Goal: Transaction & Acquisition: Purchase product/service

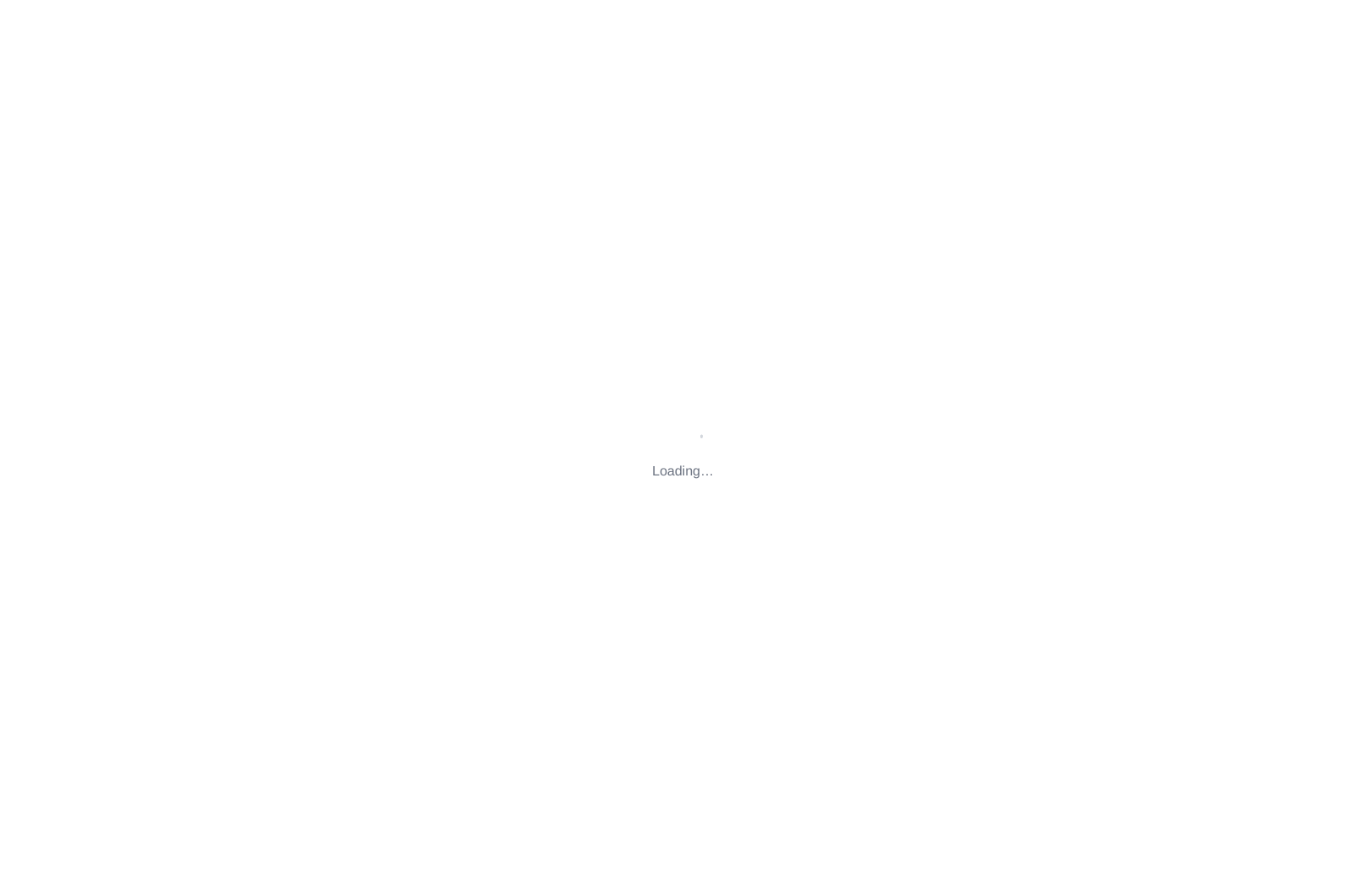
type input "[STREET_ADDRESS][US_STATE]"
type input "[EMAIL_ADDRESS][DOMAIN_NAME]"
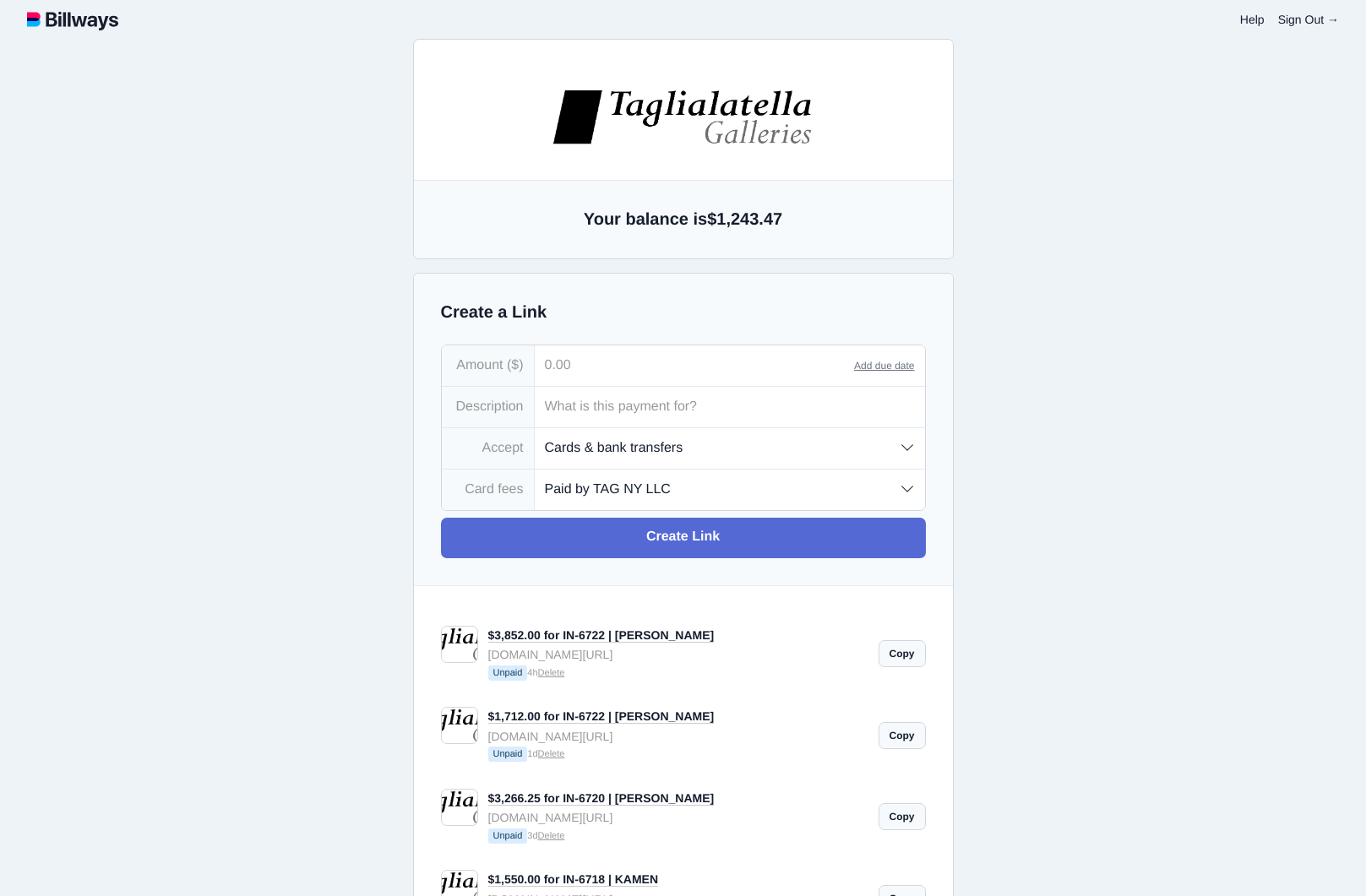
click at [631, 637] on link "$3,852.00 for IN-6722 | [PERSON_NAME]" at bounding box center [601, 636] width 226 height 14
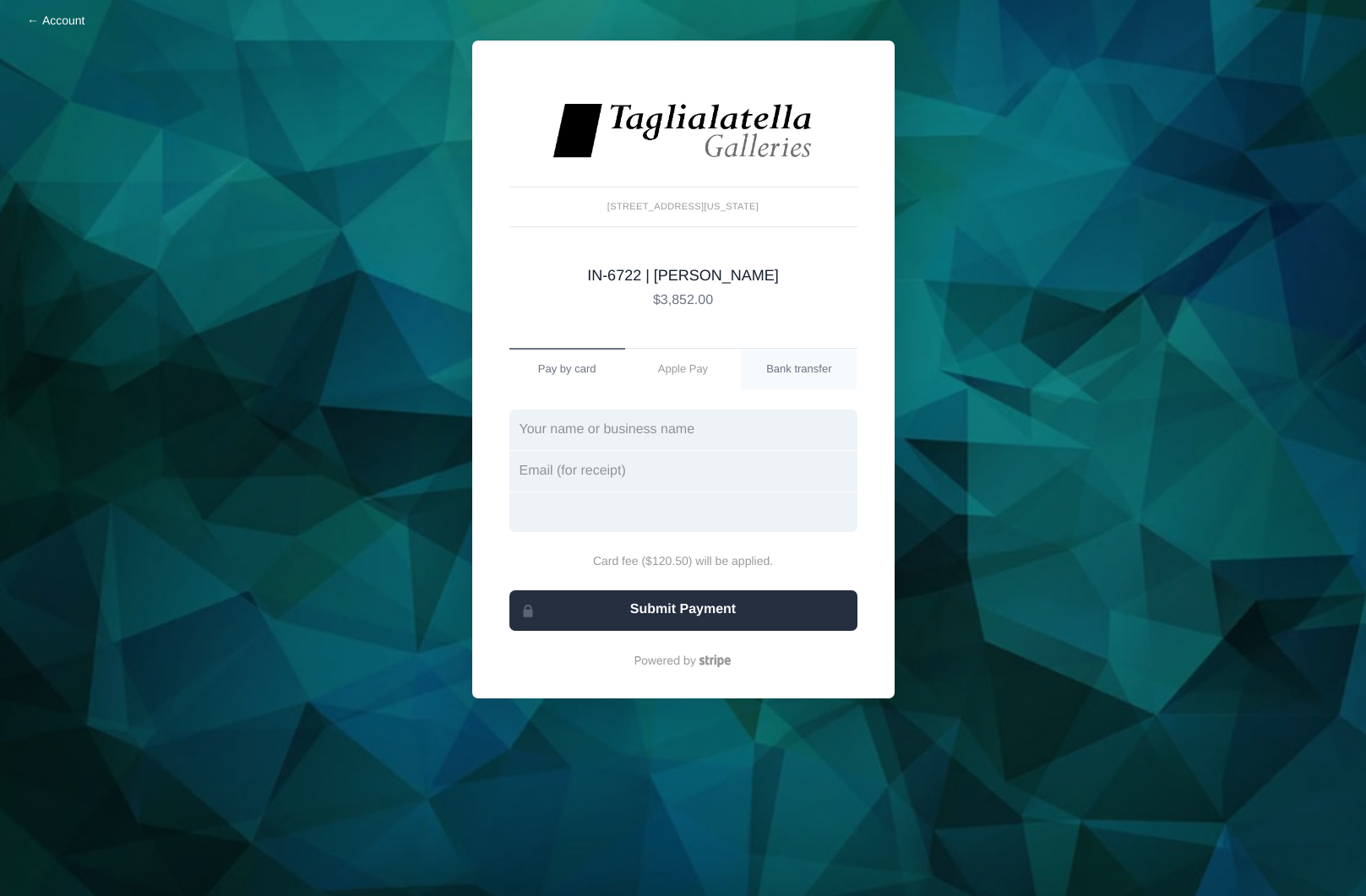
click at [790, 365] on link "Bank transfer" at bounding box center [798, 369] width 116 height 40
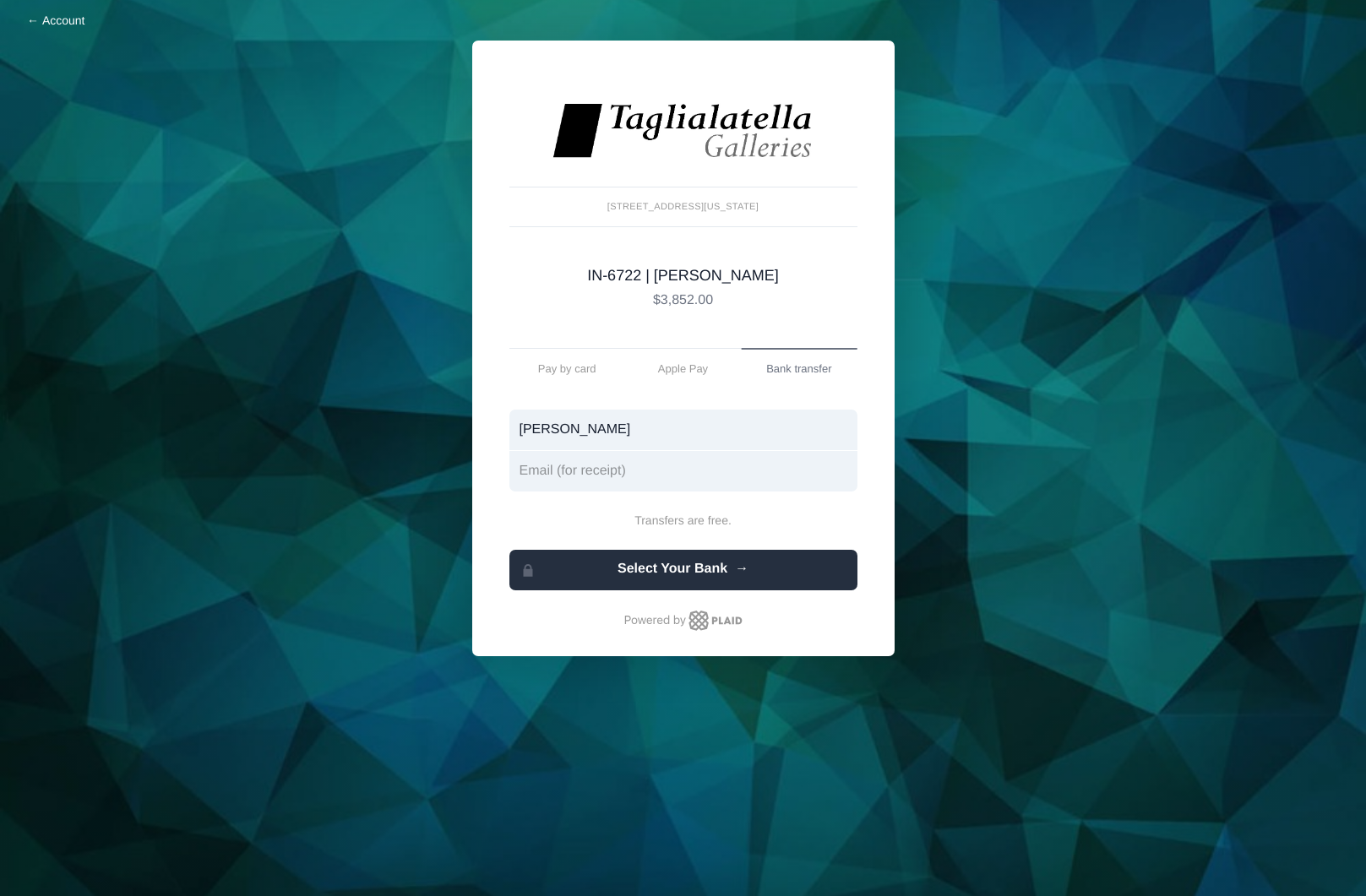
type input "Jason Audiffred"
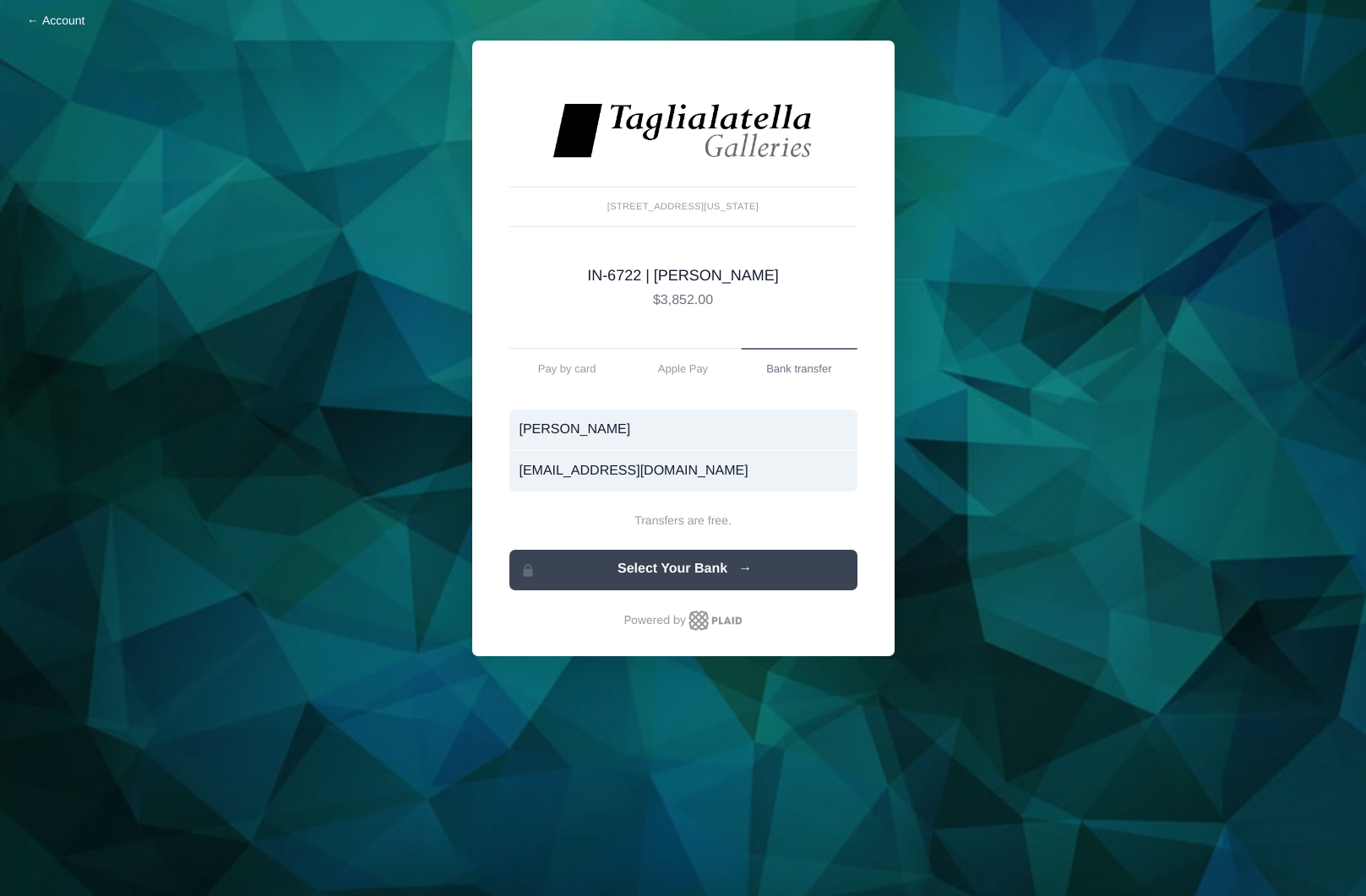
type input "jasonaudiffred@gmail.com"
click at [695, 571] on link "Select Your Bank" at bounding box center [683, 570] width 348 height 40
click at [1188, 244] on body "Account 229 Tenth Avenue, New York, NY 10011 IN-6722 | AUDIFFRED $3,852.00 IN-6…" at bounding box center [683, 448] width 1366 height 896
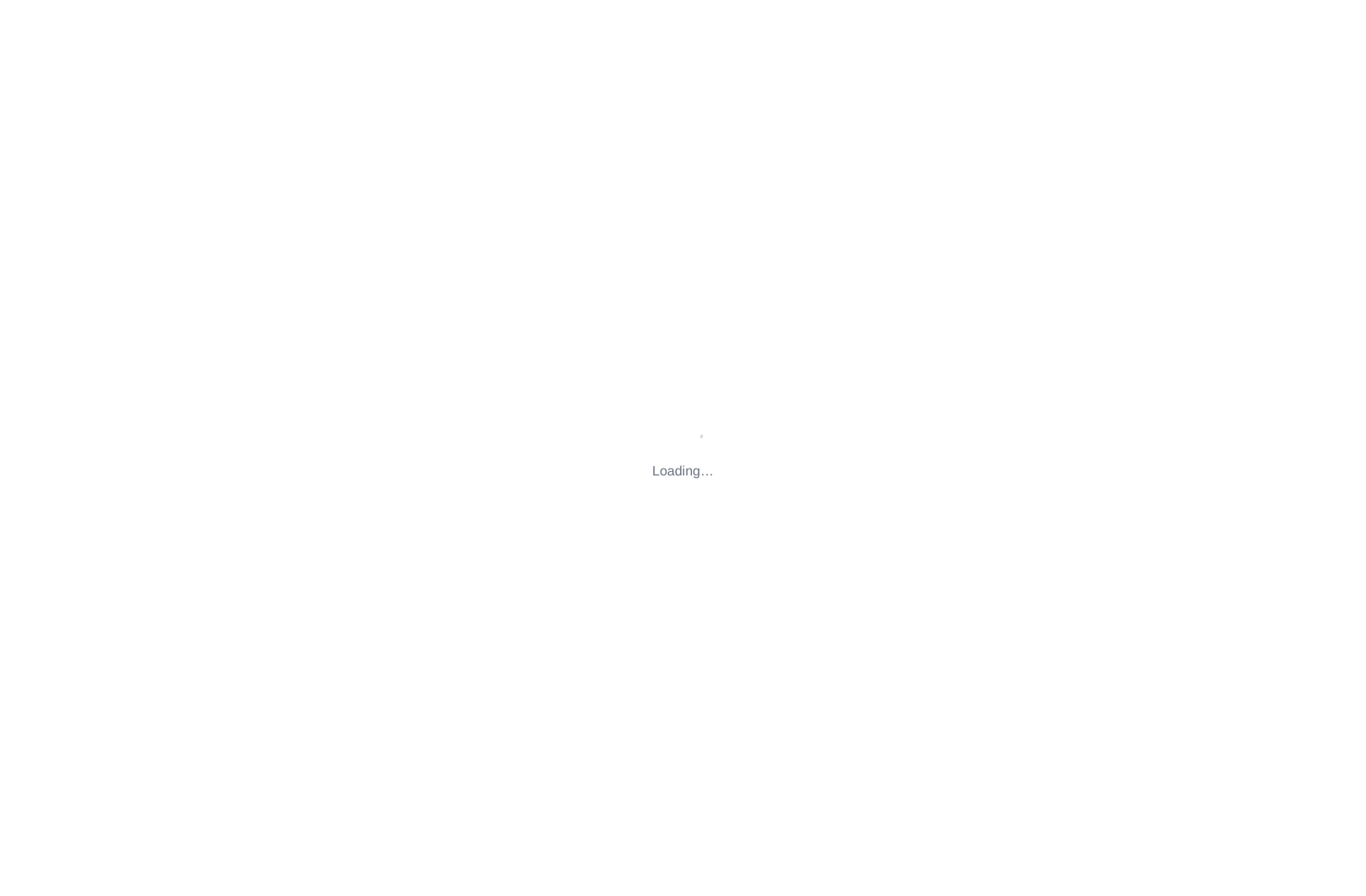
type input "[STREET_ADDRESS][US_STATE]"
type input "[EMAIL_ADDRESS][DOMAIN_NAME]"
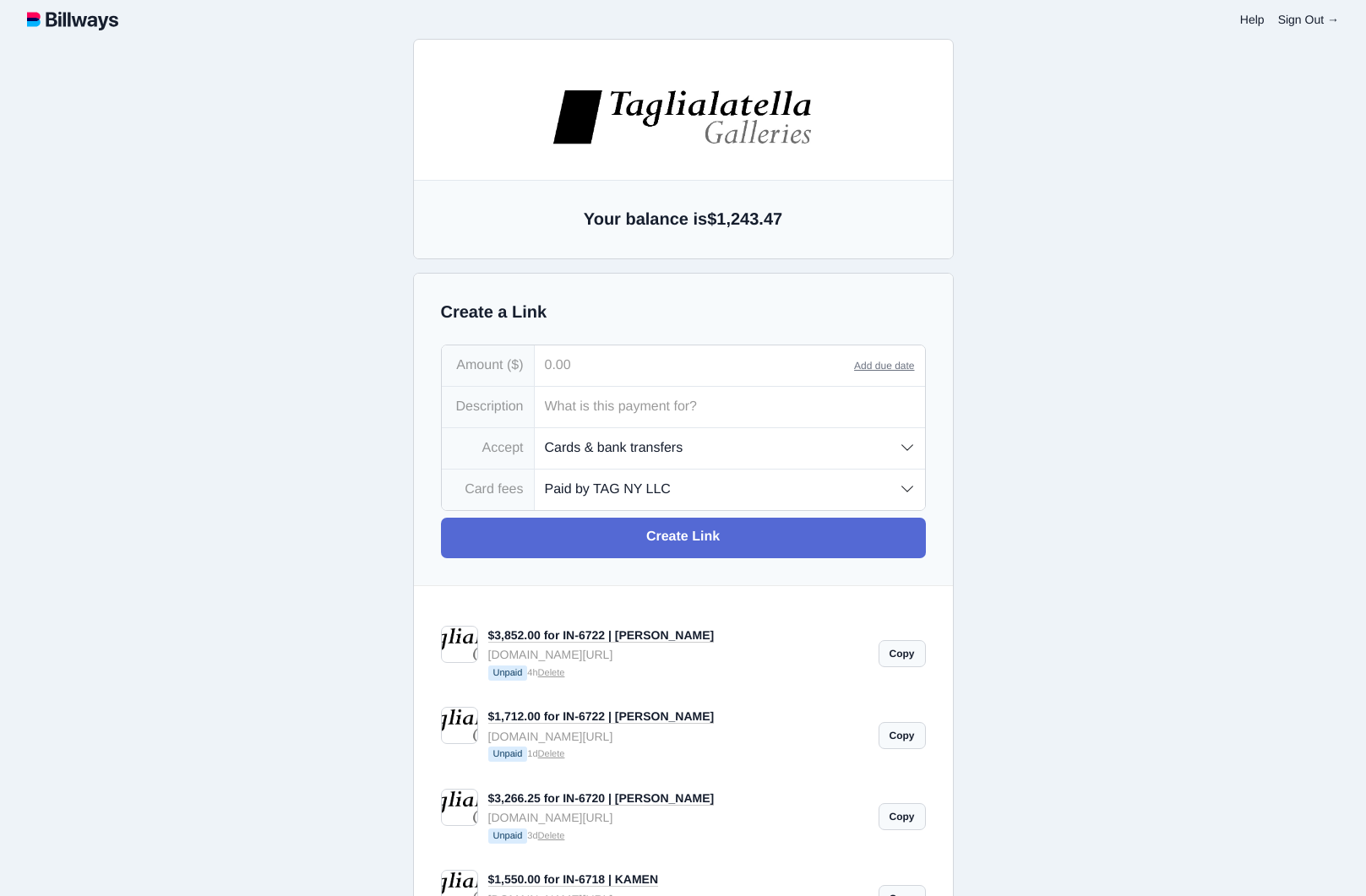
click at [583, 372] on input "tel" at bounding box center [695, 366] width 320 height 40
type input "3,852.00"
click at [593, 412] on input "text" at bounding box center [730, 407] width 391 height 40
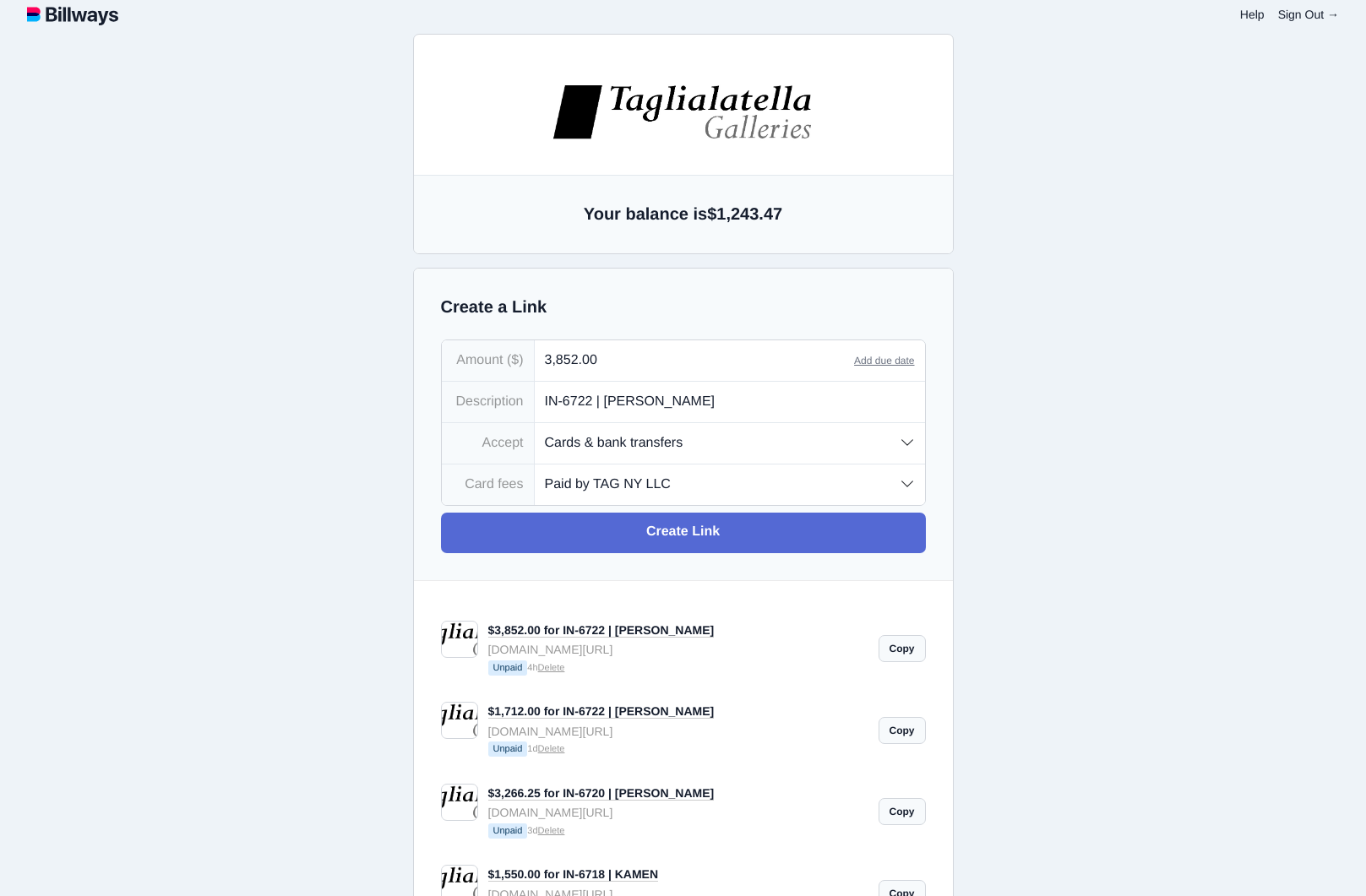
scroll to position [11, 0]
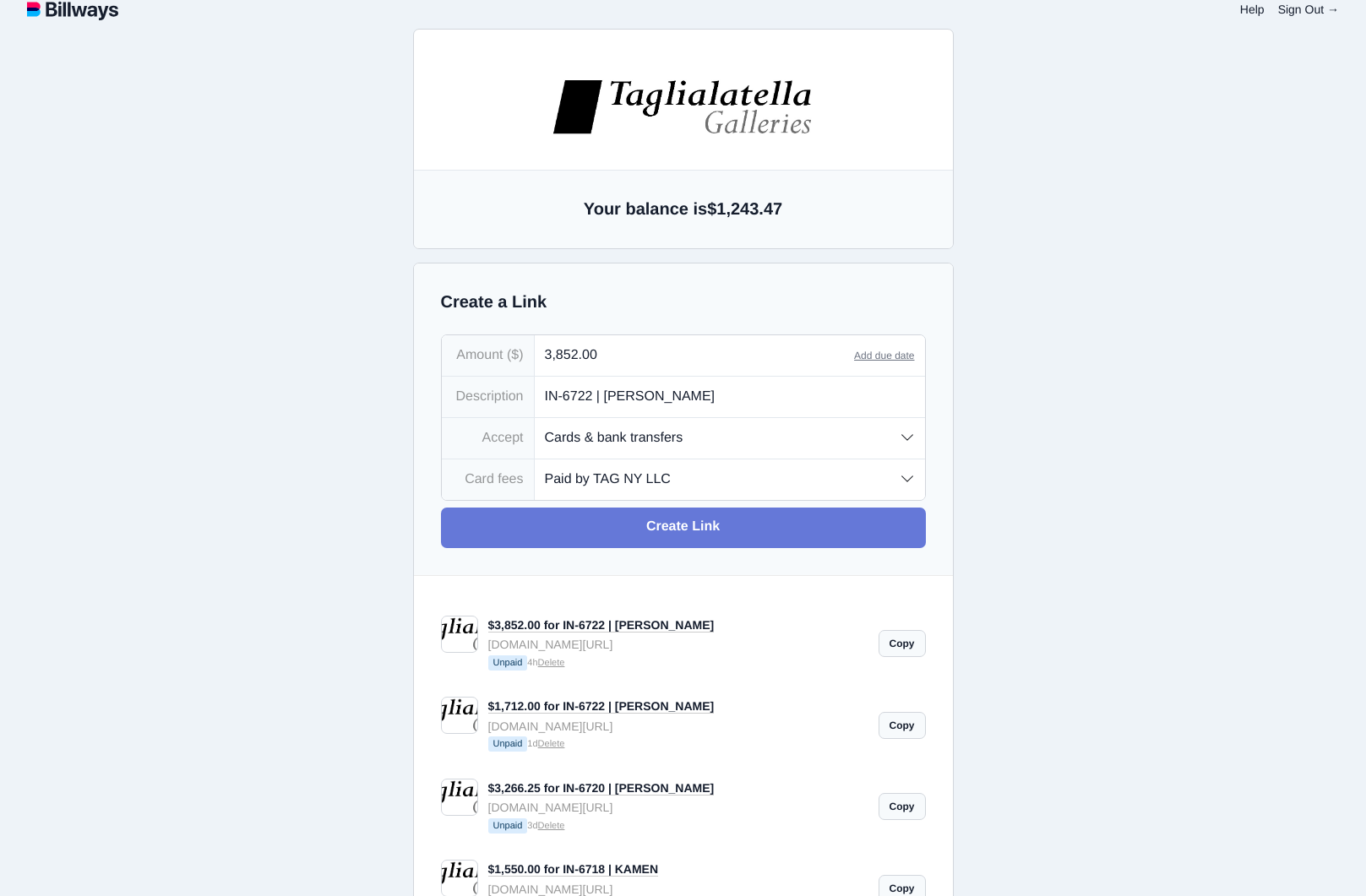
type input "IN-6722 | [PERSON_NAME]"
click at [679, 532] on link "Create Link" at bounding box center [683, 527] width 484 height 40
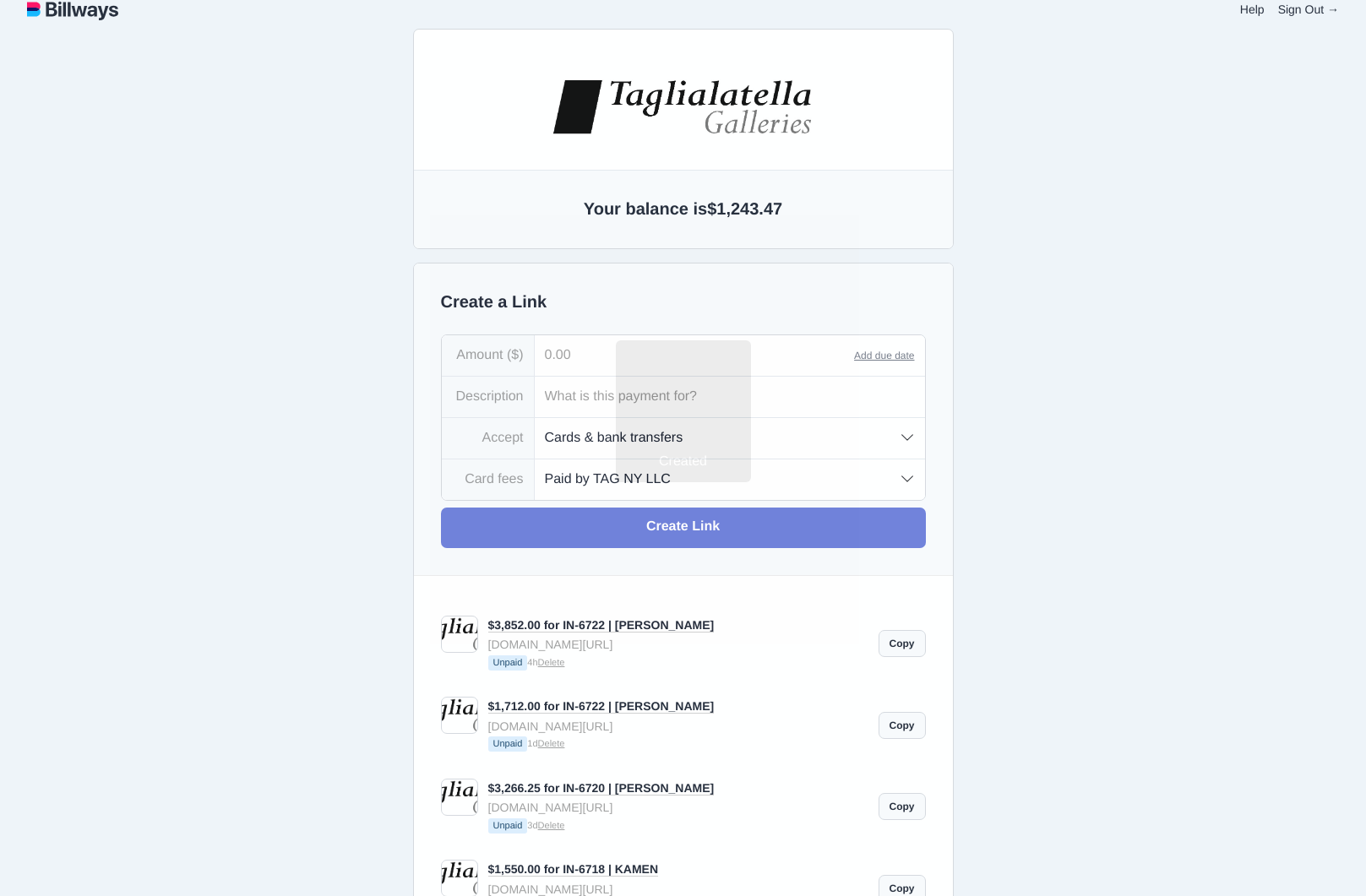
type input "[EMAIL_ADDRESS][DOMAIN_NAME]"
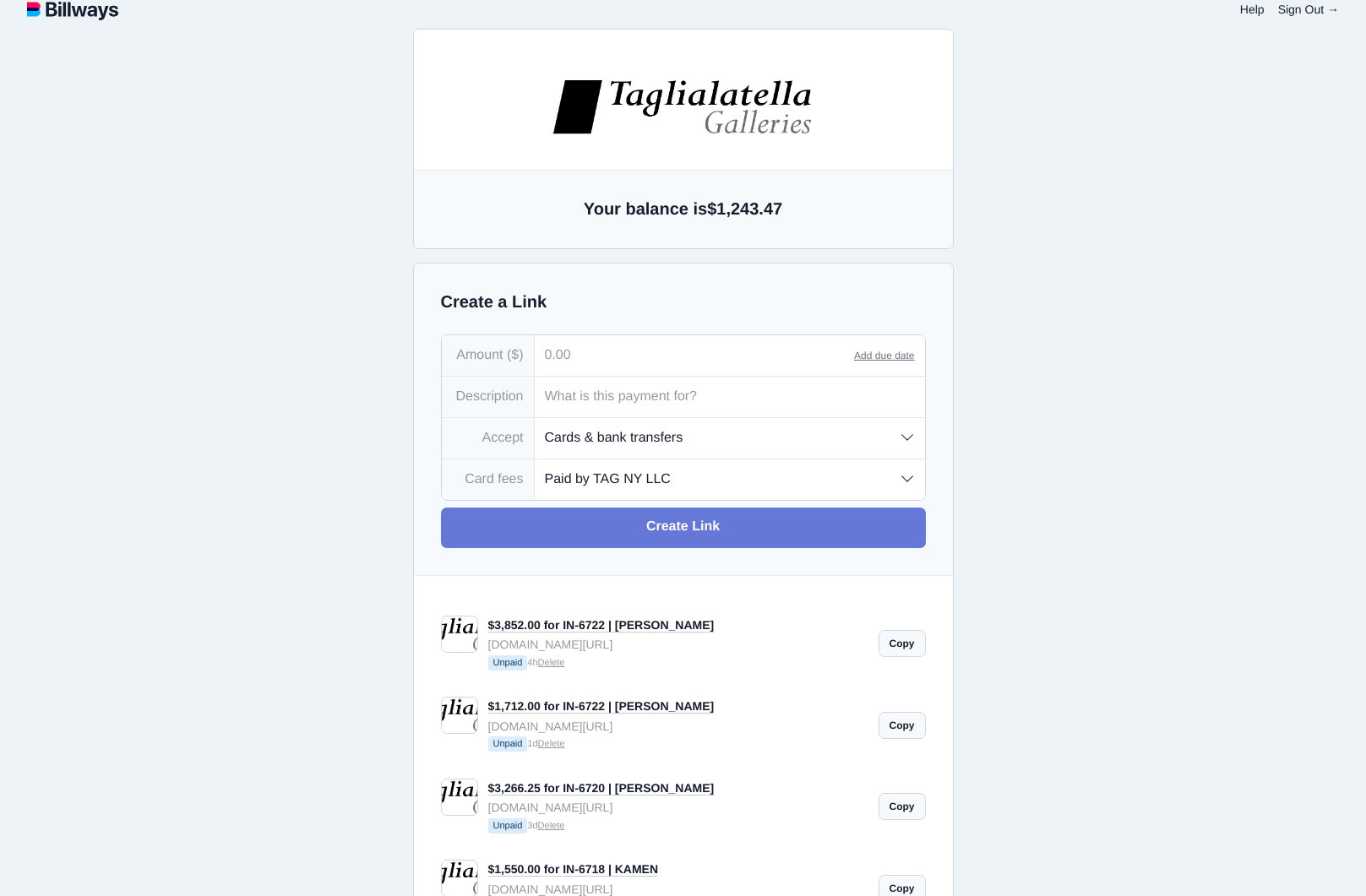
type input "[EMAIL_ADDRESS][DOMAIN_NAME]"
click at [651, 629] on link "$3,852.00 for IN-6722 | [PERSON_NAME]" at bounding box center [601, 625] width 226 height 14
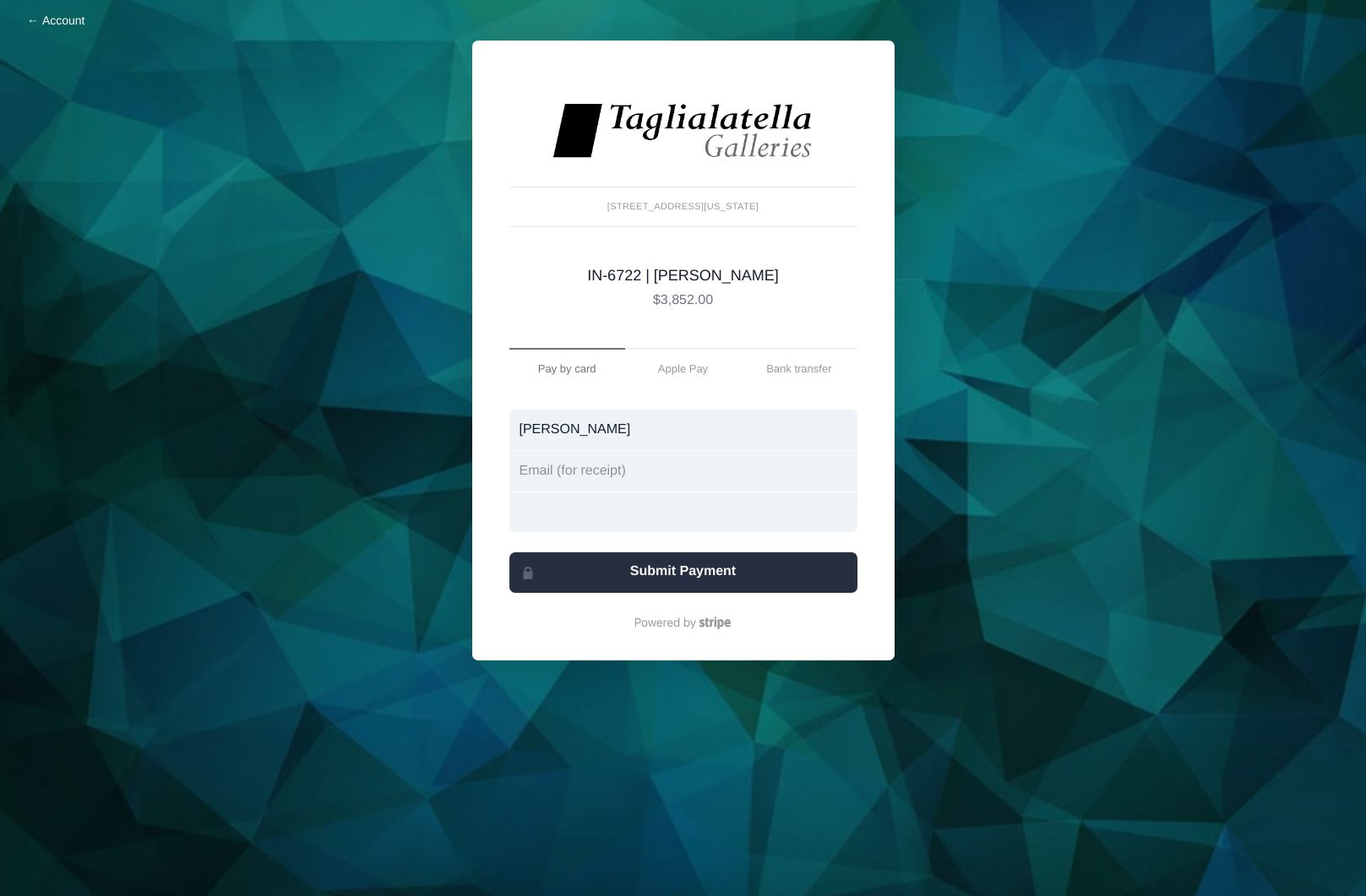
type input "Robin L. Audiffren"
click at [564, 470] on input "email" at bounding box center [683, 471] width 348 height 40
type input "jasonaudiffren@gmail.com"
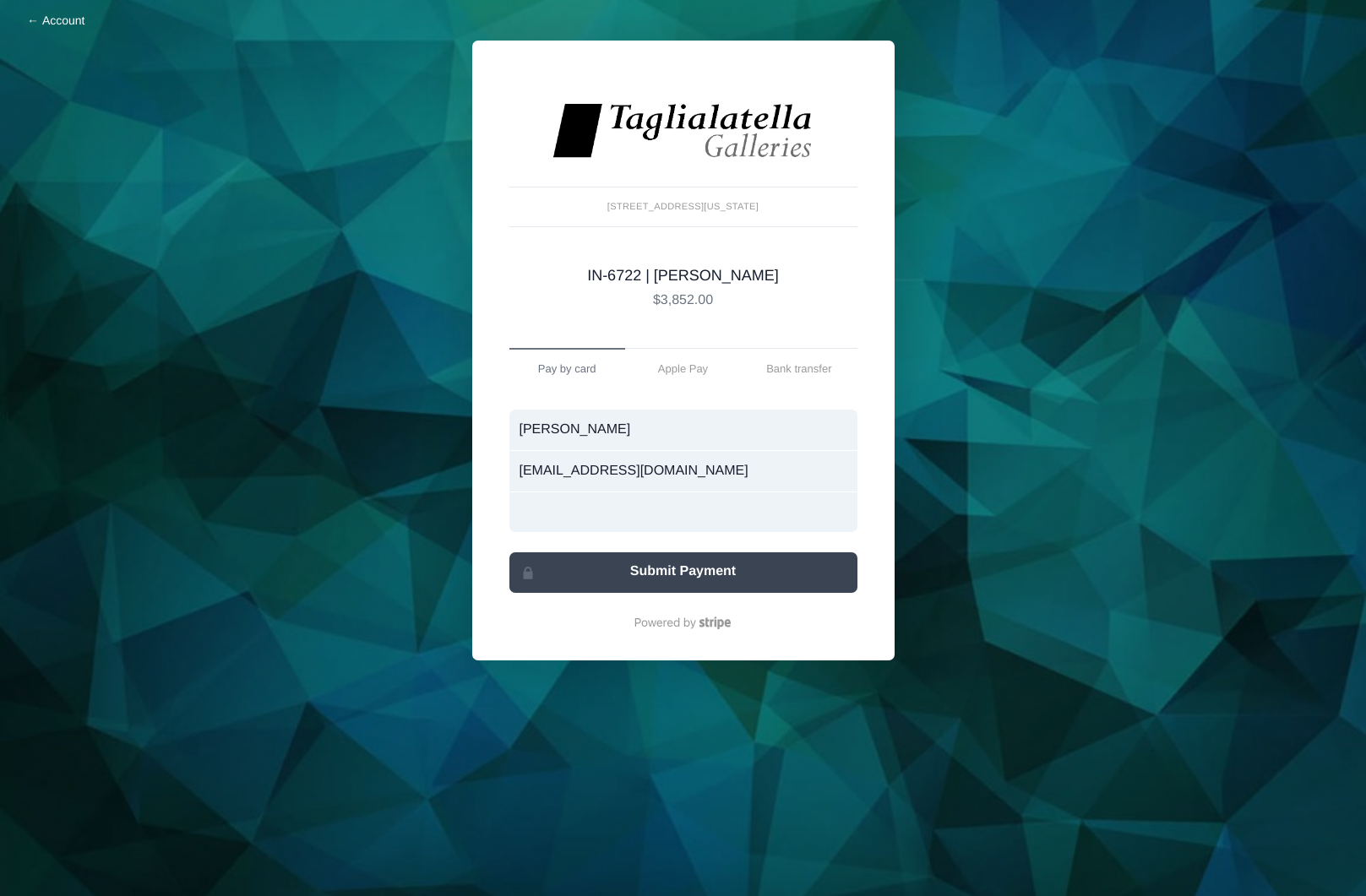
click at [675, 578] on button "Submit Payment" at bounding box center [683, 572] width 348 height 40
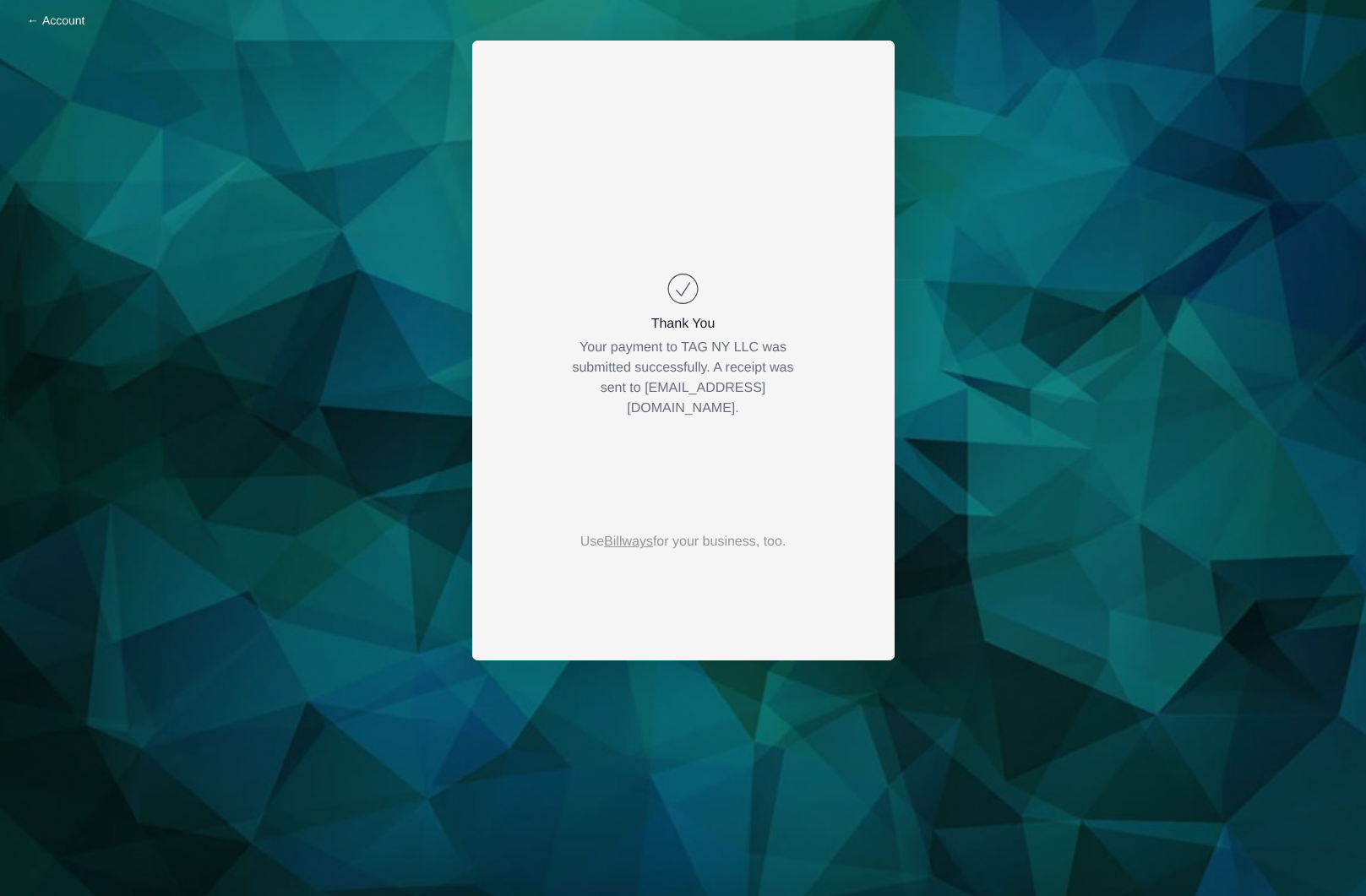
drag, startPoint x: 623, startPoint y: 391, endPoint x: 785, endPoint y: 377, distance: 162.6
click at [785, 377] on div "Use Billways for your business, too." at bounding box center [683, 350] width 422 height 620
